Goal: Information Seeking & Learning: Find specific fact

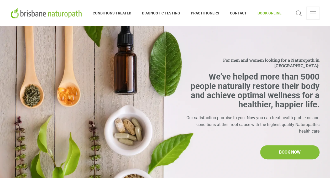
click at [177, 13] on span "DIAGNOSTIC TESTING" at bounding box center [161, 13] width 49 height 8
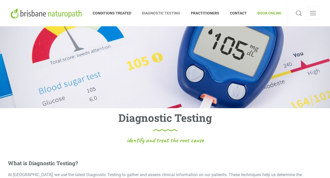
click at [298, 13] on span at bounding box center [299, 13] width 6 height 13
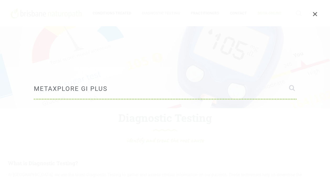
type input "metaxplore gi plus"
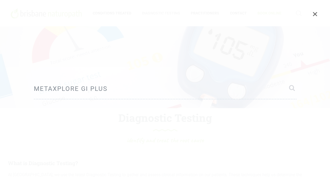
click at [312, 15] on button at bounding box center [315, 13] width 9 height 7
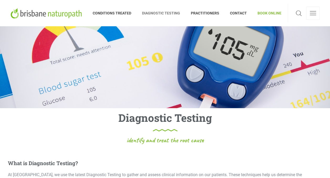
click at [295, 13] on link at bounding box center [298, 13] width 9 height 13
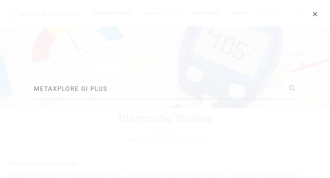
click at [290, 89] on span at bounding box center [291, 87] width 10 height 19
